Goal: Complete application form

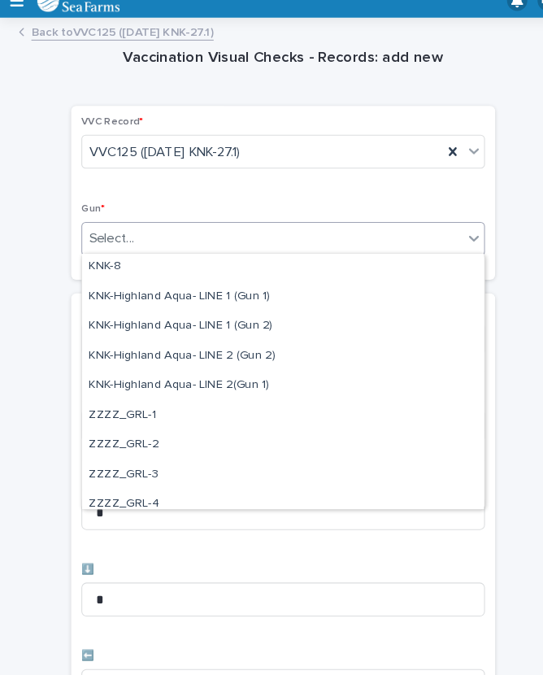
scroll to position [491, 0]
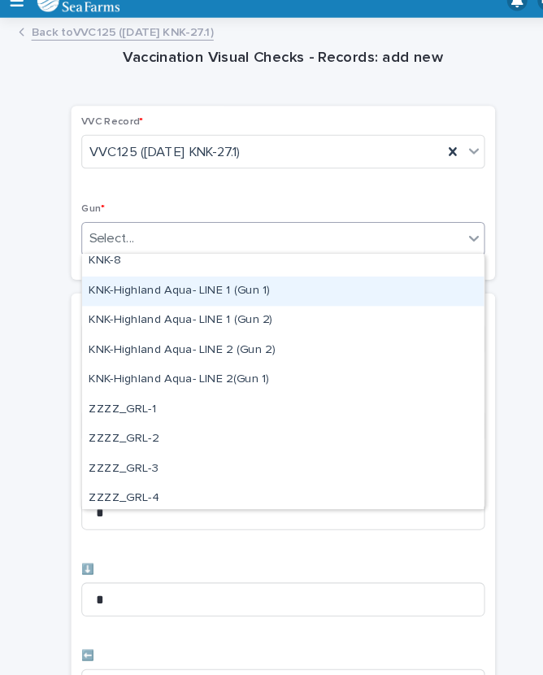
click at [230, 280] on div "KNK-Highland Aqua- LINE 1 (Gun 1)" at bounding box center [271, 294] width 385 height 28
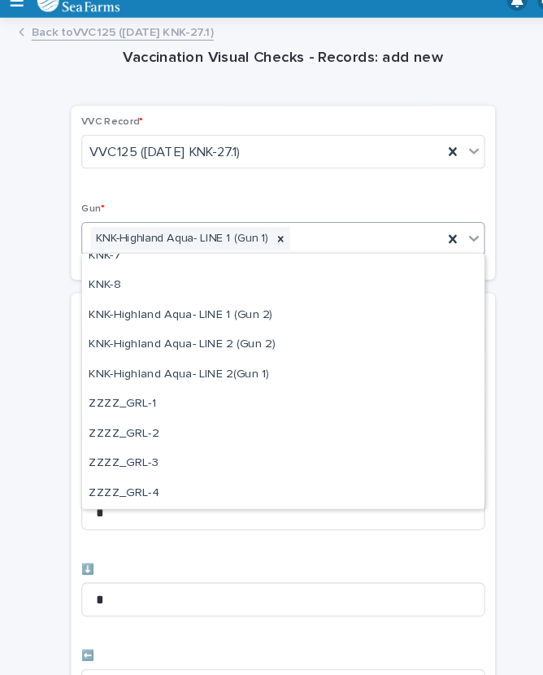
scroll to position [467, 0]
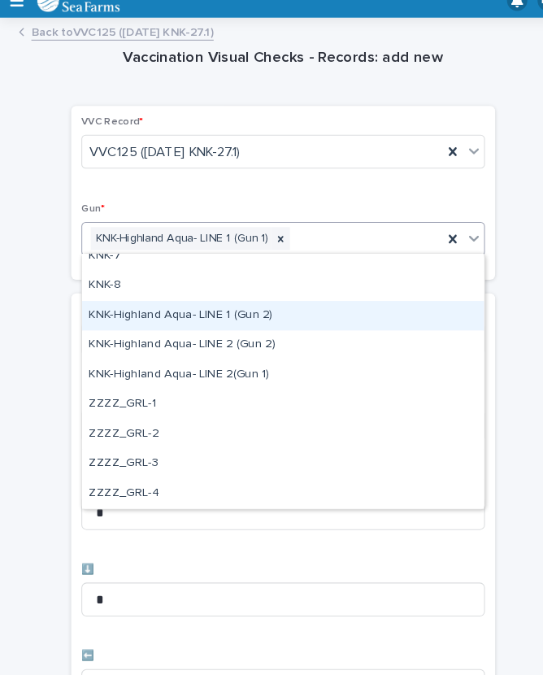
click at [227, 304] on div "KNK-Highland Aqua- LINE 1 (Gun 2)" at bounding box center [271, 318] width 385 height 28
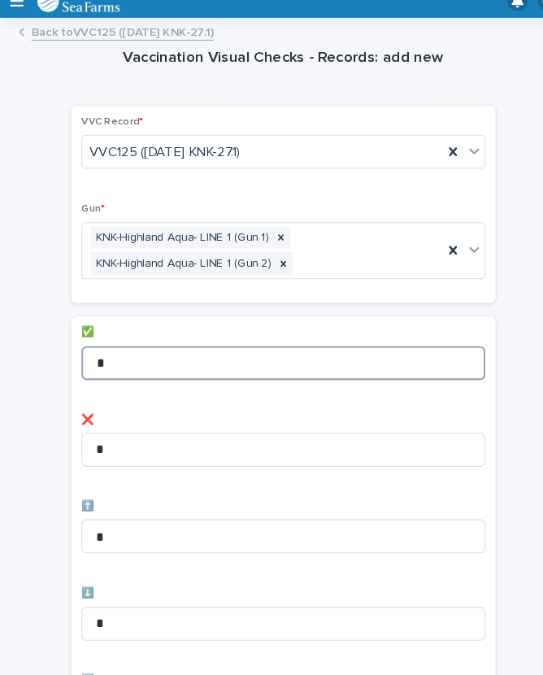
click at [177, 347] on input "*" at bounding box center [271, 363] width 387 height 33
click at [200, 347] on input "*" at bounding box center [271, 363] width 387 height 33
click at [145, 347] on input "*" at bounding box center [271, 363] width 387 height 33
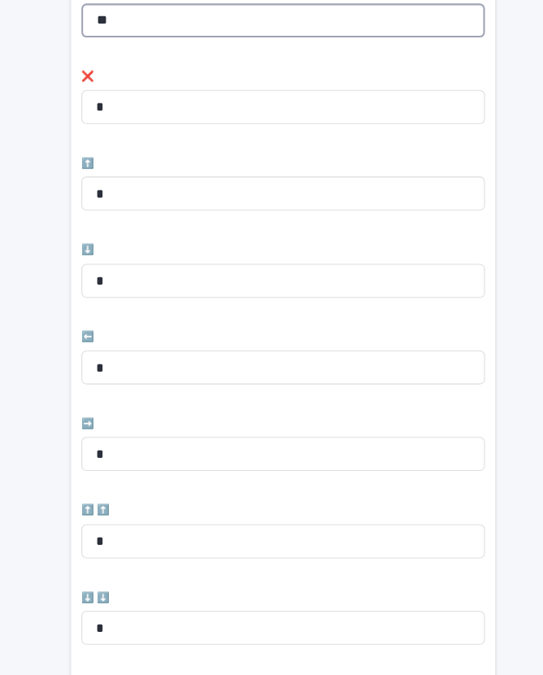
scroll to position [333, 0]
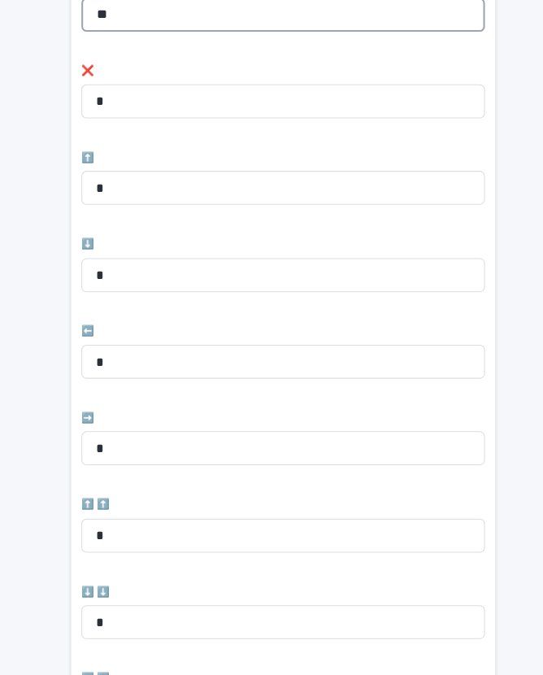
type input "**"
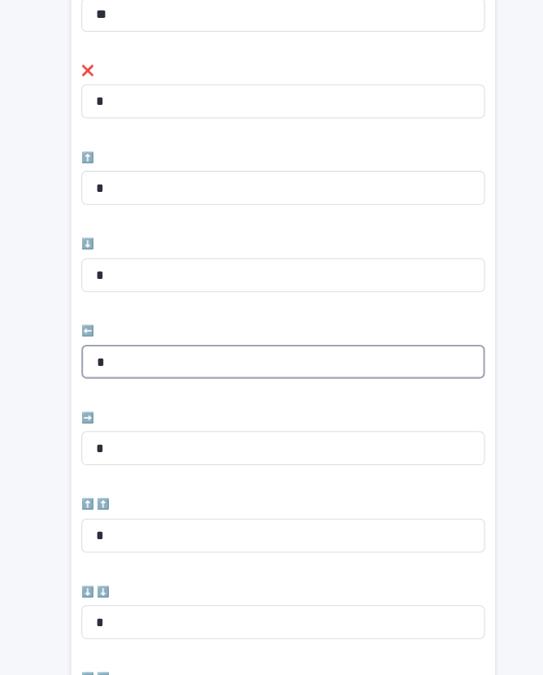
click at [146, 346] on input "*" at bounding box center [271, 362] width 387 height 33
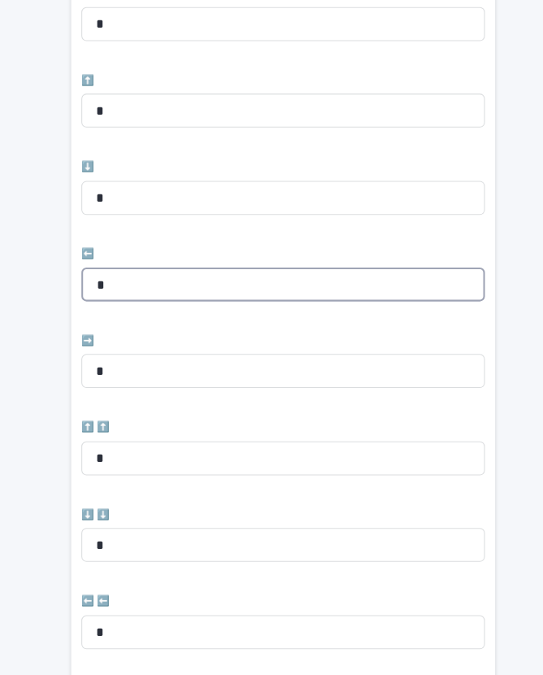
scroll to position [480, 0]
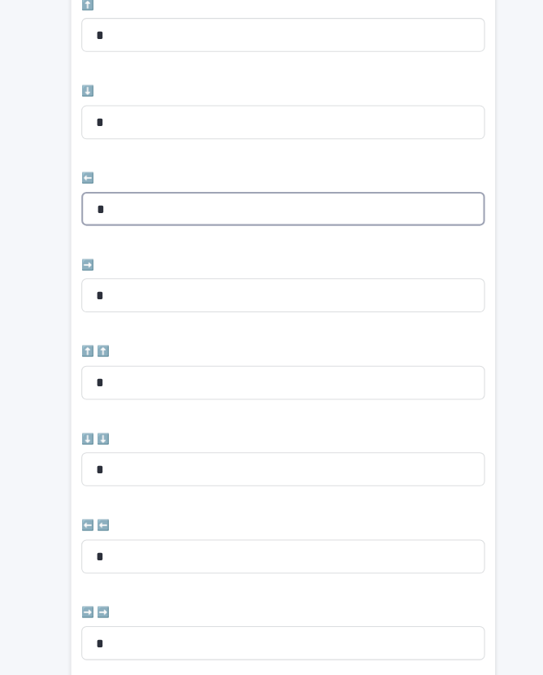
type input "*"
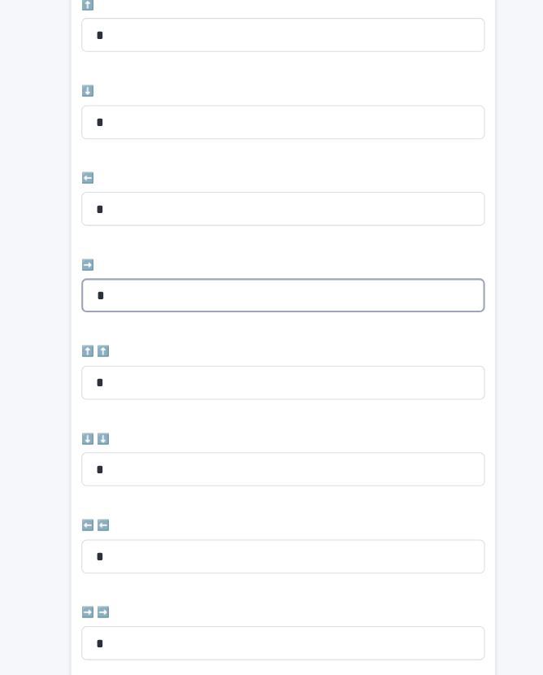
click at [150, 282] on input "*" at bounding box center [271, 298] width 387 height 33
click at [162, 282] on input "*" at bounding box center [271, 298] width 387 height 33
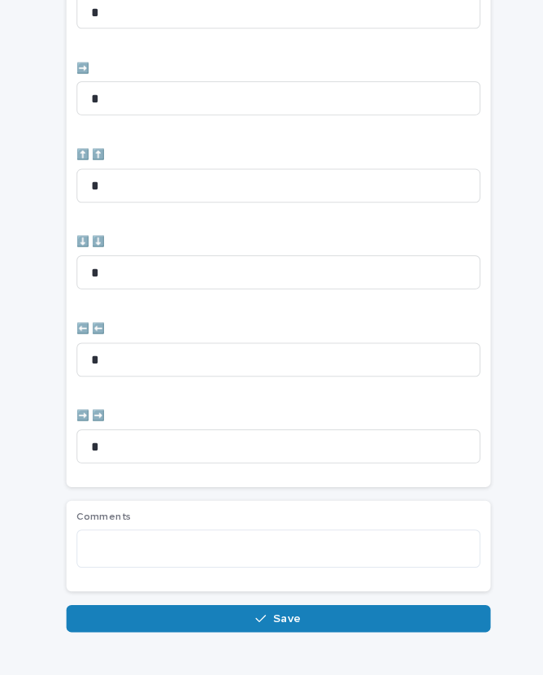
scroll to position [668, 0]
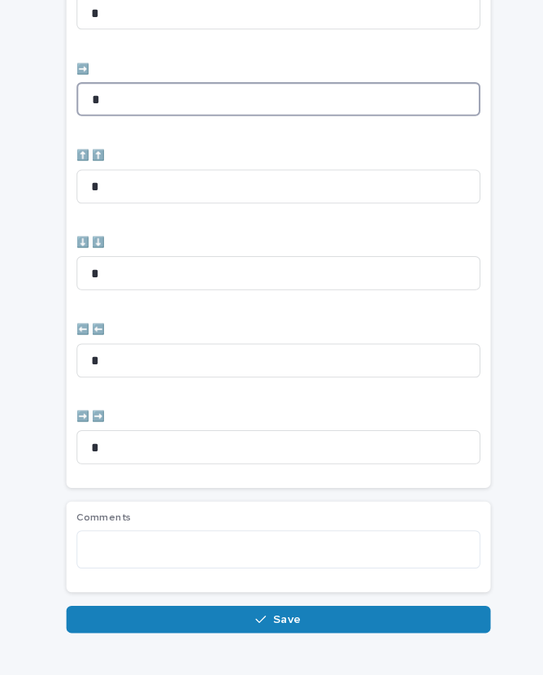
type input "*"
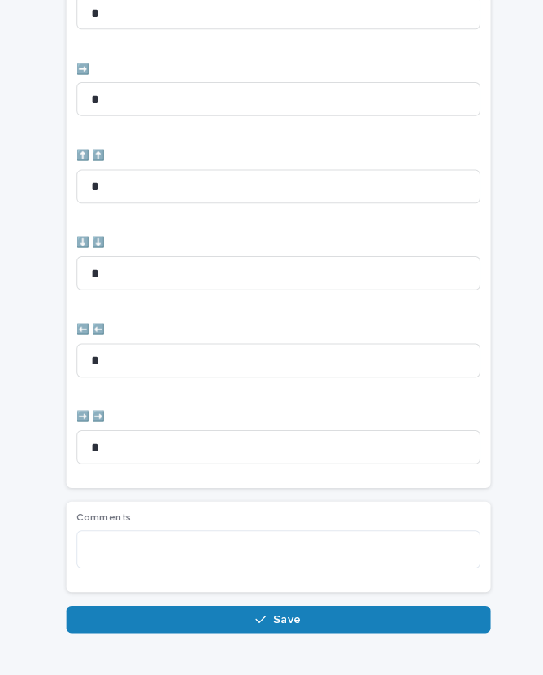
click at [247, 603] on icon "button" at bounding box center [250, 608] width 10 height 11
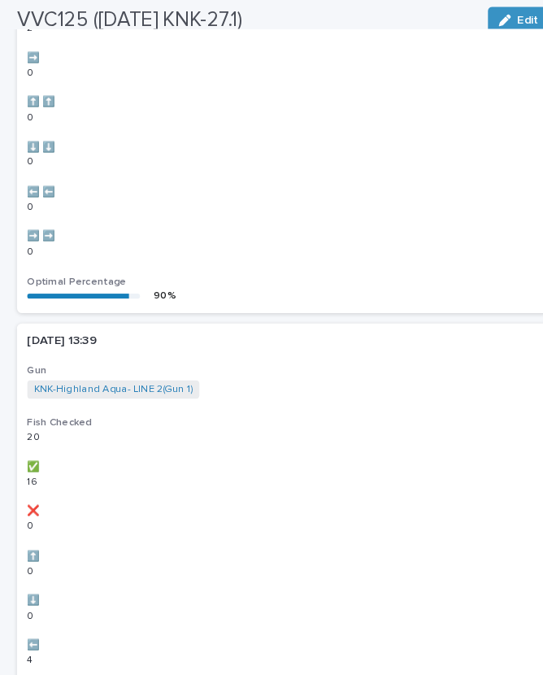
scroll to position [0, 0]
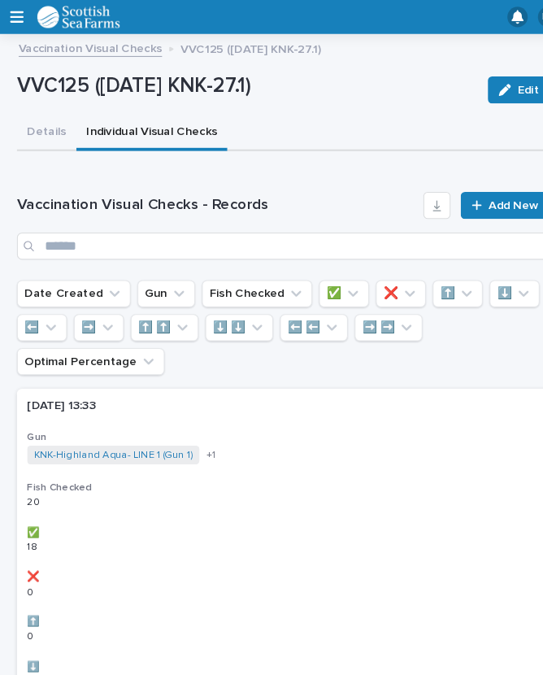
click at [482, 193] on span "Add New" at bounding box center [492, 196] width 48 height 11
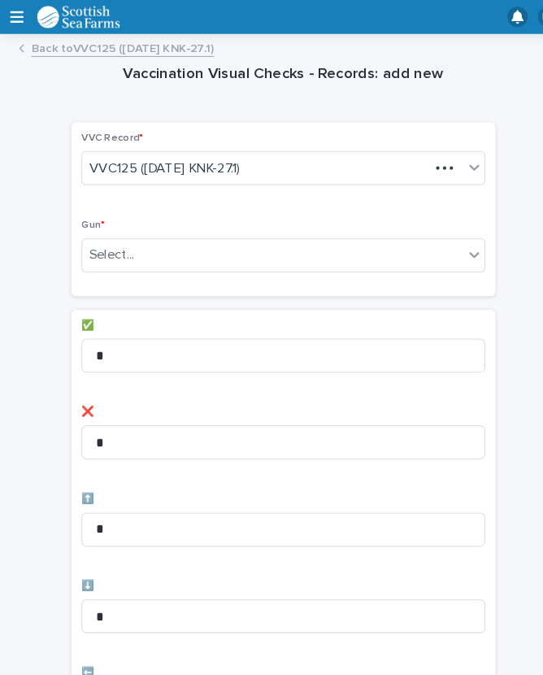
click at [485, 194] on div "Vaccination Visual Checks - Records: add new Loading... Saving… Loading... Savi…" at bounding box center [271, 655] width 510 height 1226
click at [494, 195] on div "Vaccination Visual Checks - Records: add new Loading... Saving… Loading... Savi…" at bounding box center [271, 655] width 510 height 1226
click at [252, 228] on div "Select..." at bounding box center [271, 244] width 387 height 33
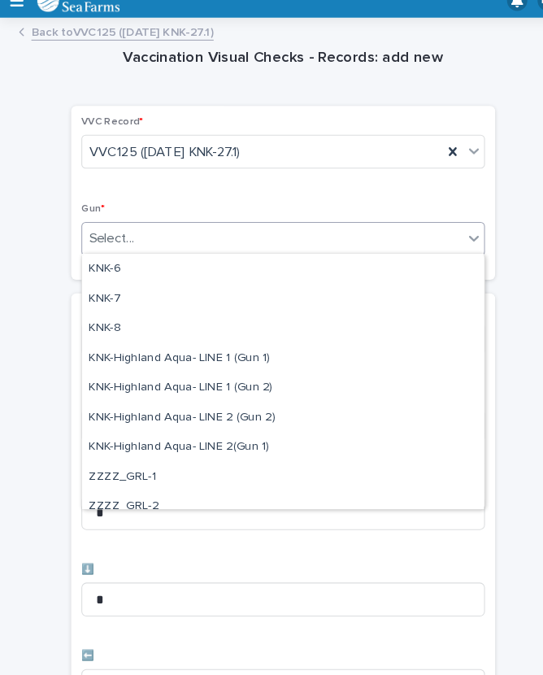
scroll to position [454, 0]
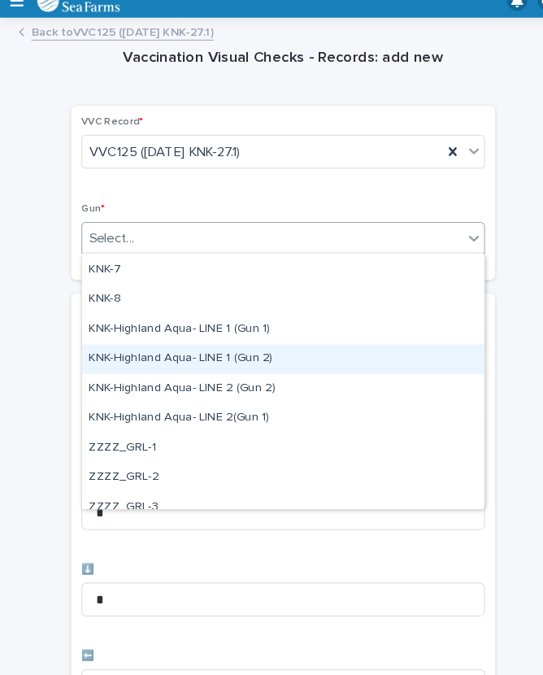
click at [210, 345] on div "KNK-Highland Aqua- LINE 1 (Gun 2)" at bounding box center [271, 359] width 385 height 28
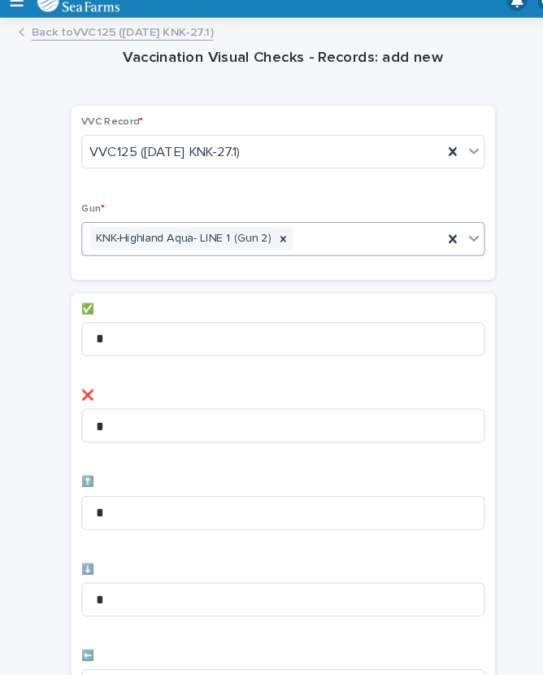
click at [438, 237] on icon at bounding box center [434, 245] width 16 height 16
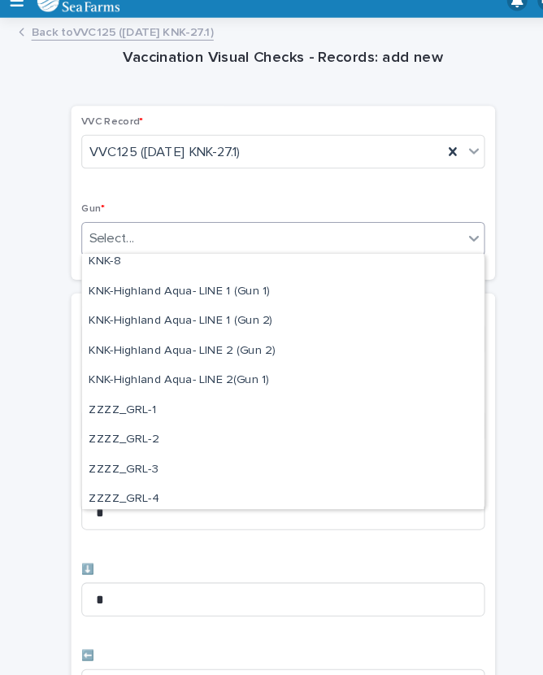
scroll to position [489, 0]
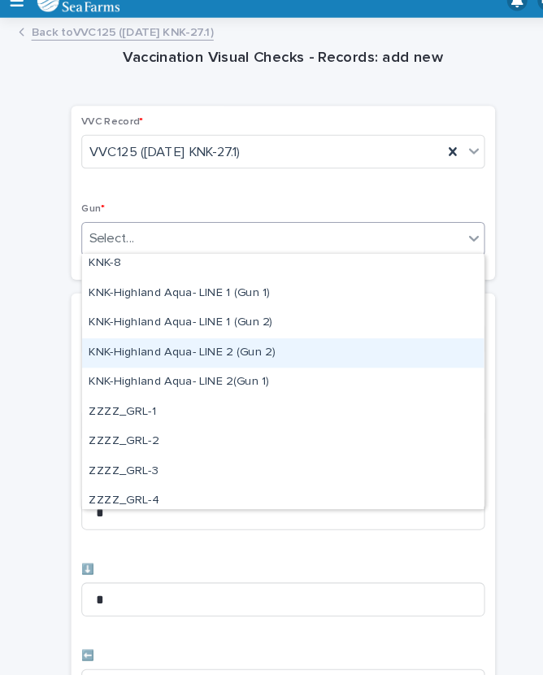
click at [257, 340] on div "KNK-Highland Aqua- LINE 2 (Gun 2)" at bounding box center [271, 354] width 385 height 28
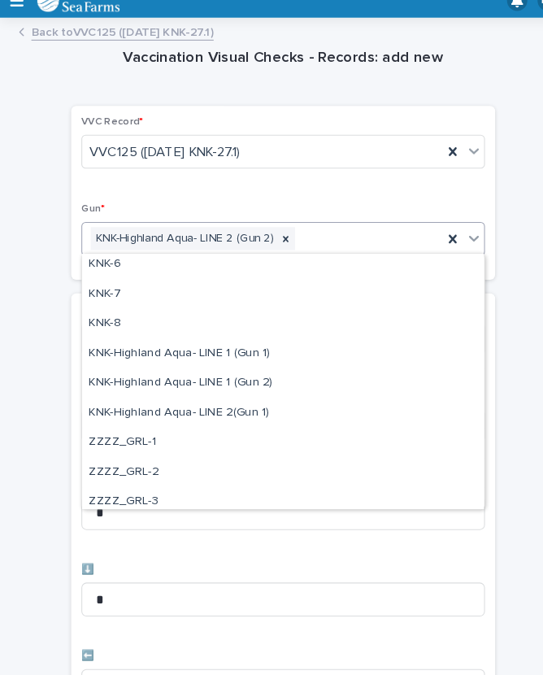
scroll to position [449, 0]
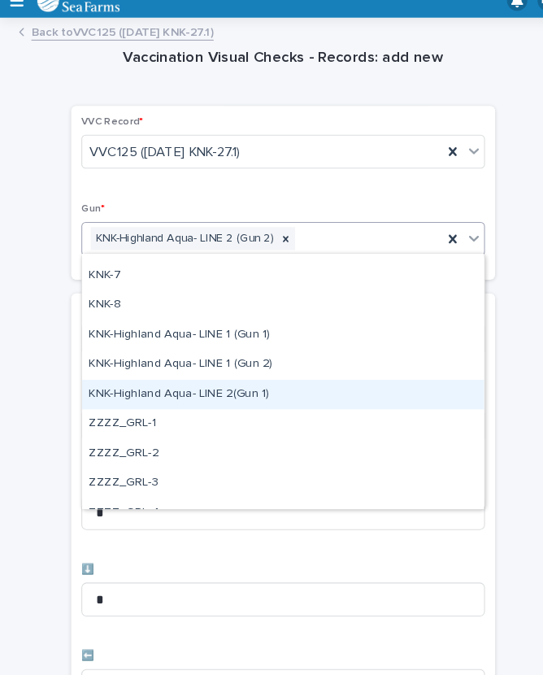
click at [220, 380] on div "KNK-Highland Aqua- LINE 2(Gun 1)" at bounding box center [271, 394] width 385 height 28
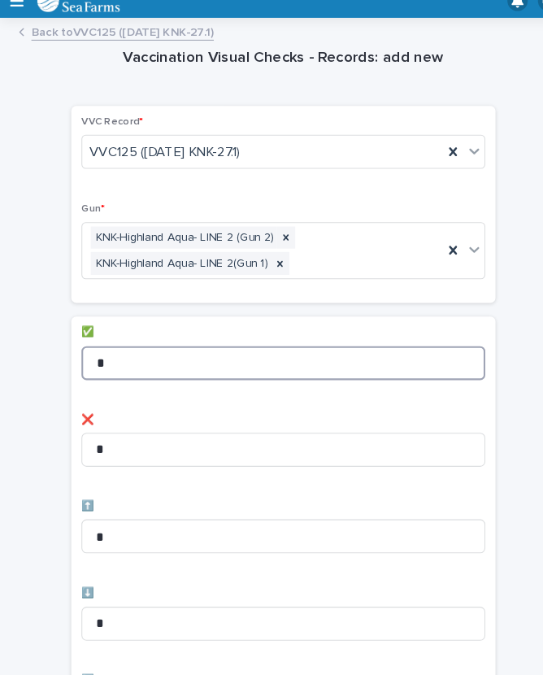
click at [144, 347] on input "*" at bounding box center [271, 363] width 387 height 33
click at [169, 347] on input "*" at bounding box center [271, 363] width 387 height 33
click at [161, 347] on input "*" at bounding box center [271, 363] width 387 height 33
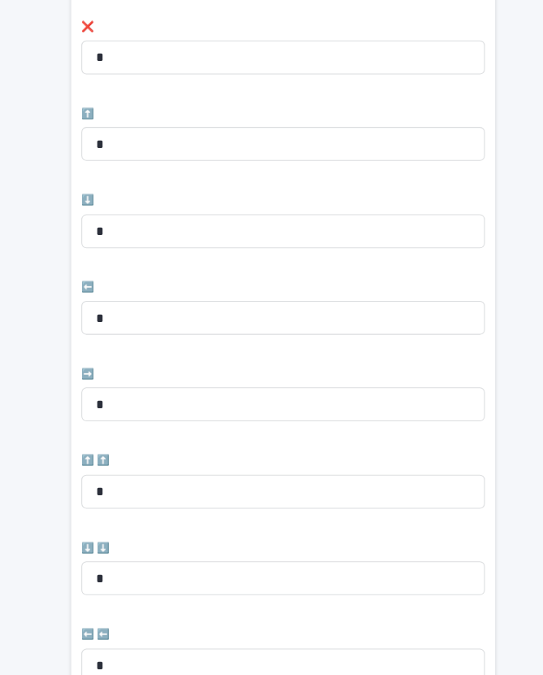
scroll to position [389, 0]
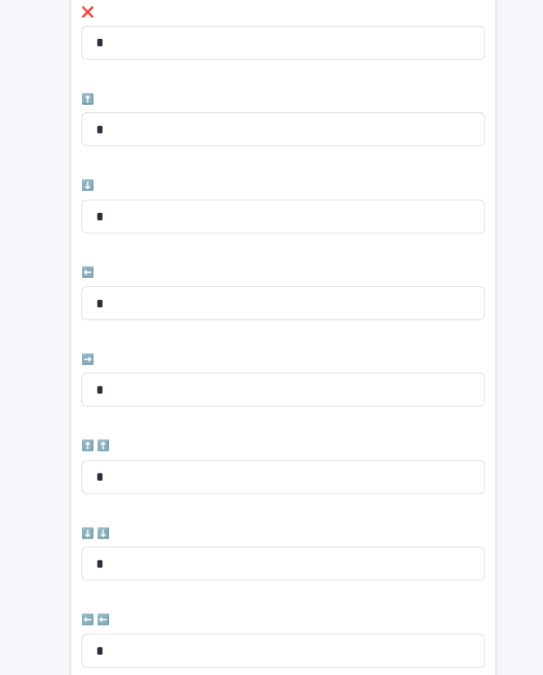
type input "**"
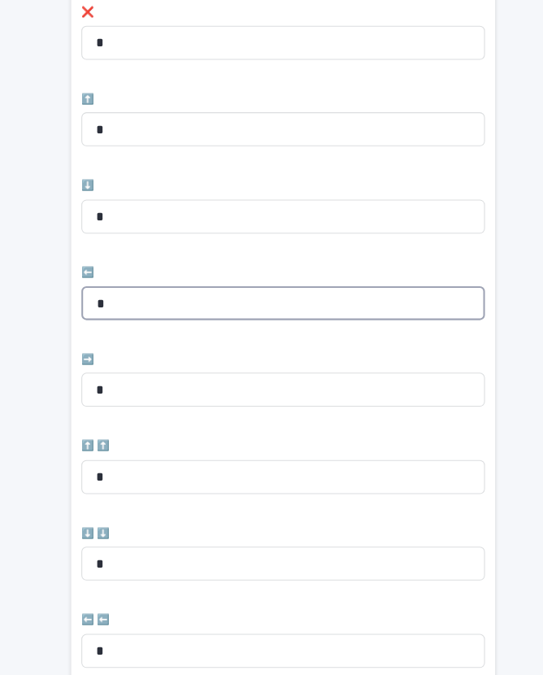
click at [150, 290] on input "*" at bounding box center [271, 306] width 387 height 33
click at [159, 290] on input "*" at bounding box center [271, 306] width 387 height 33
type input "*"
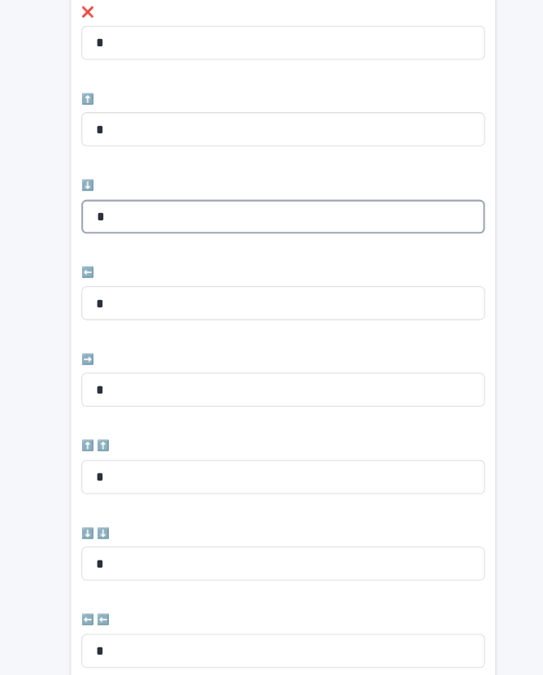
click at [131, 207] on input "*" at bounding box center [271, 223] width 387 height 33
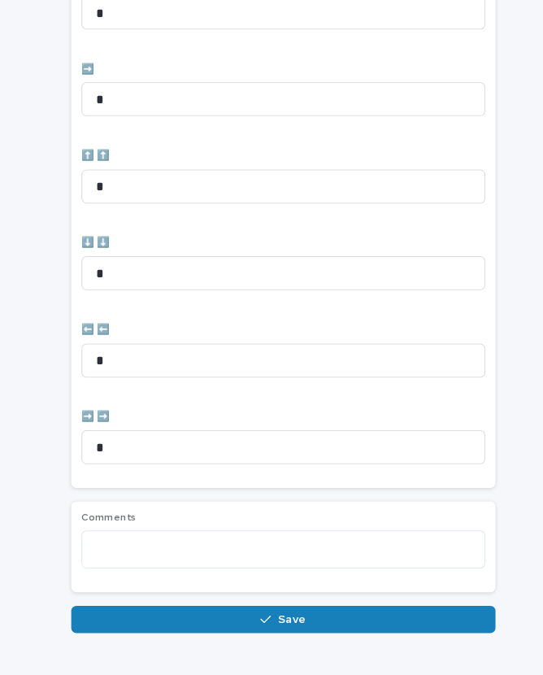
type input "*"
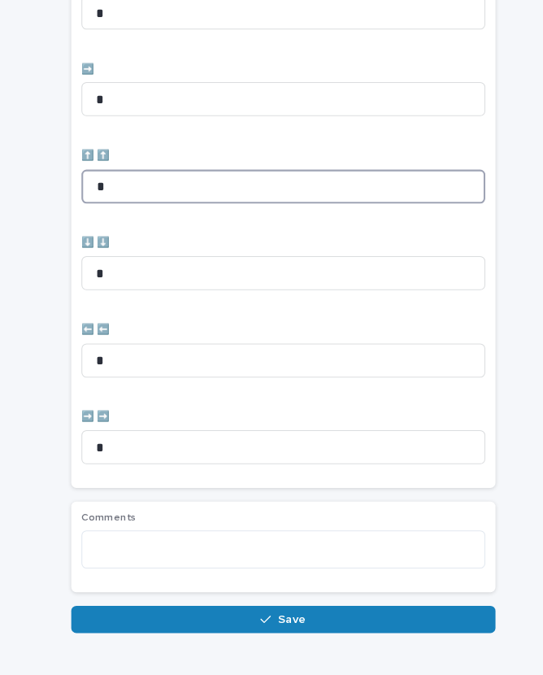
click at [286, 211] on input "*" at bounding box center [271, 194] width 387 height 33
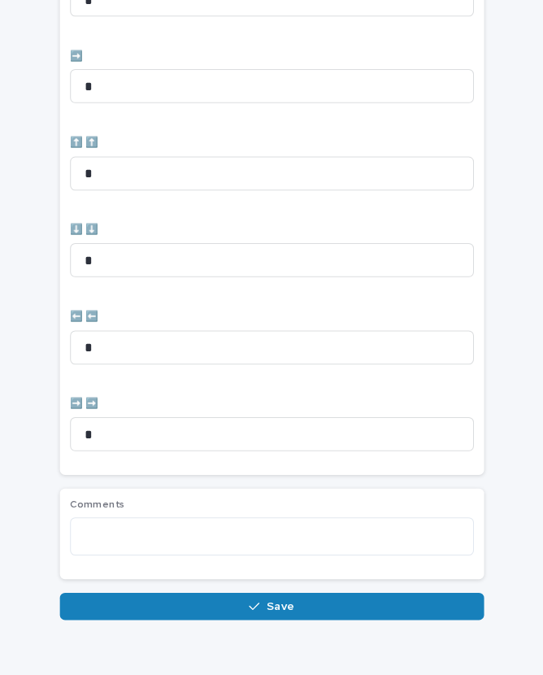
scroll to position [668, 0]
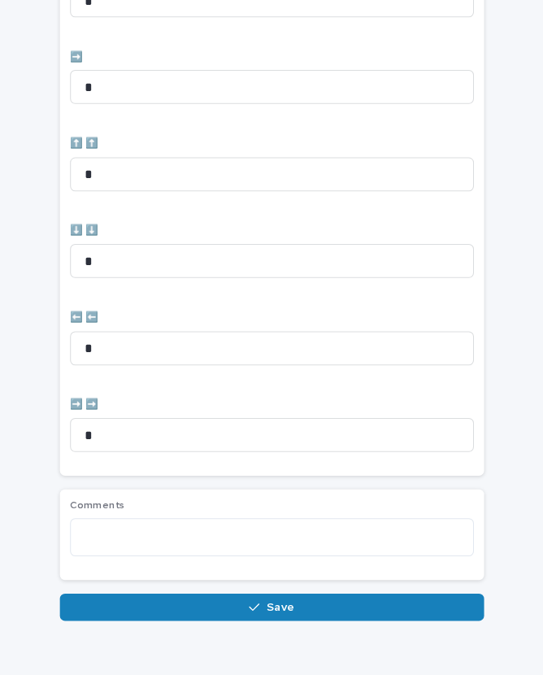
click at [251, 603] on div "button" at bounding box center [258, 608] width 16 height 11
